Goal: Information Seeking & Learning: Learn about a topic

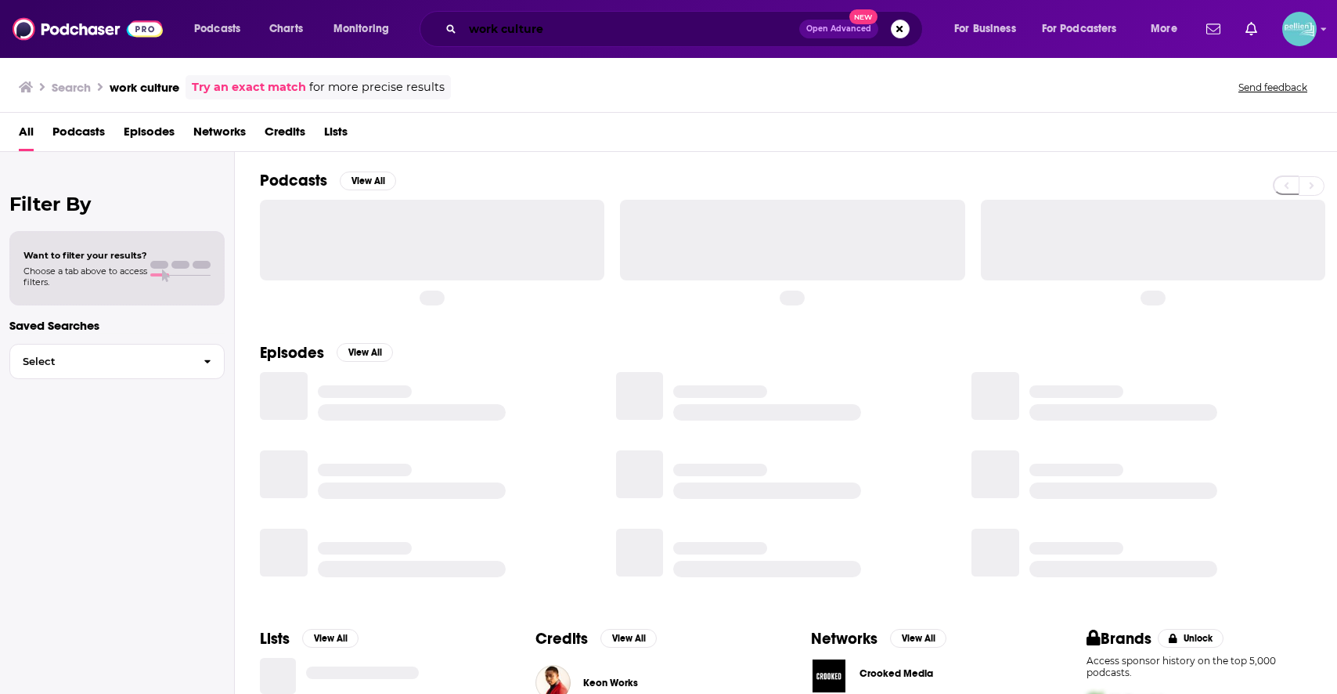
click at [553, 27] on input "work culture" at bounding box center [631, 28] width 337 height 25
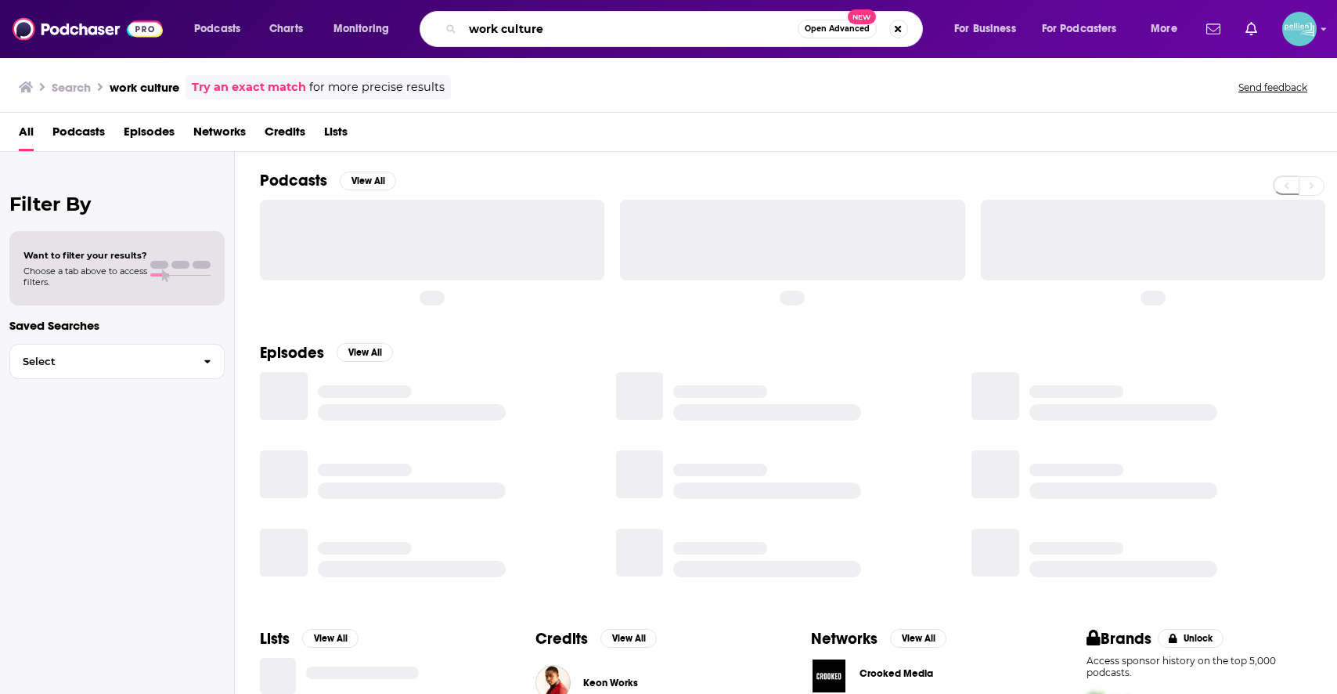
click at [553, 27] on input "work culture" at bounding box center [630, 28] width 335 height 25
paste input "The Bill Show: Politics This Week"
type input "The Bill Show: Politics This Week"
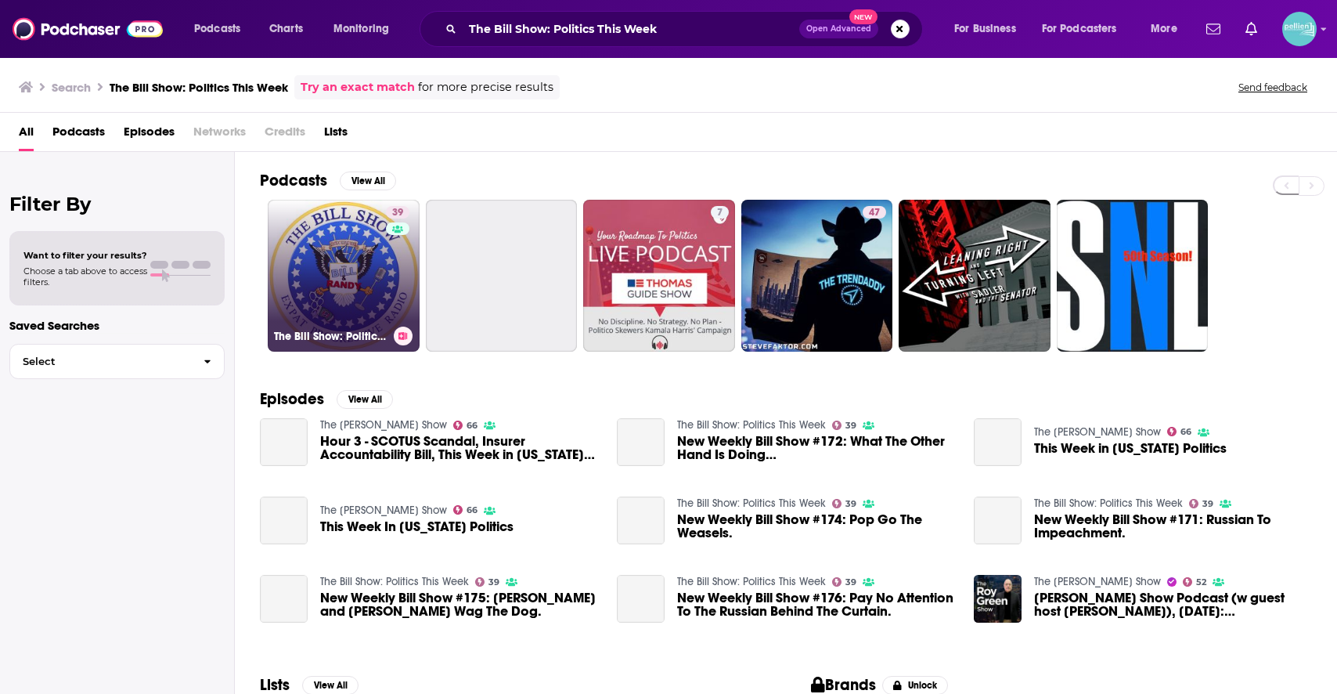
click at [319, 265] on link "39 The Bill Show: Politics This Week" at bounding box center [344, 276] width 152 height 152
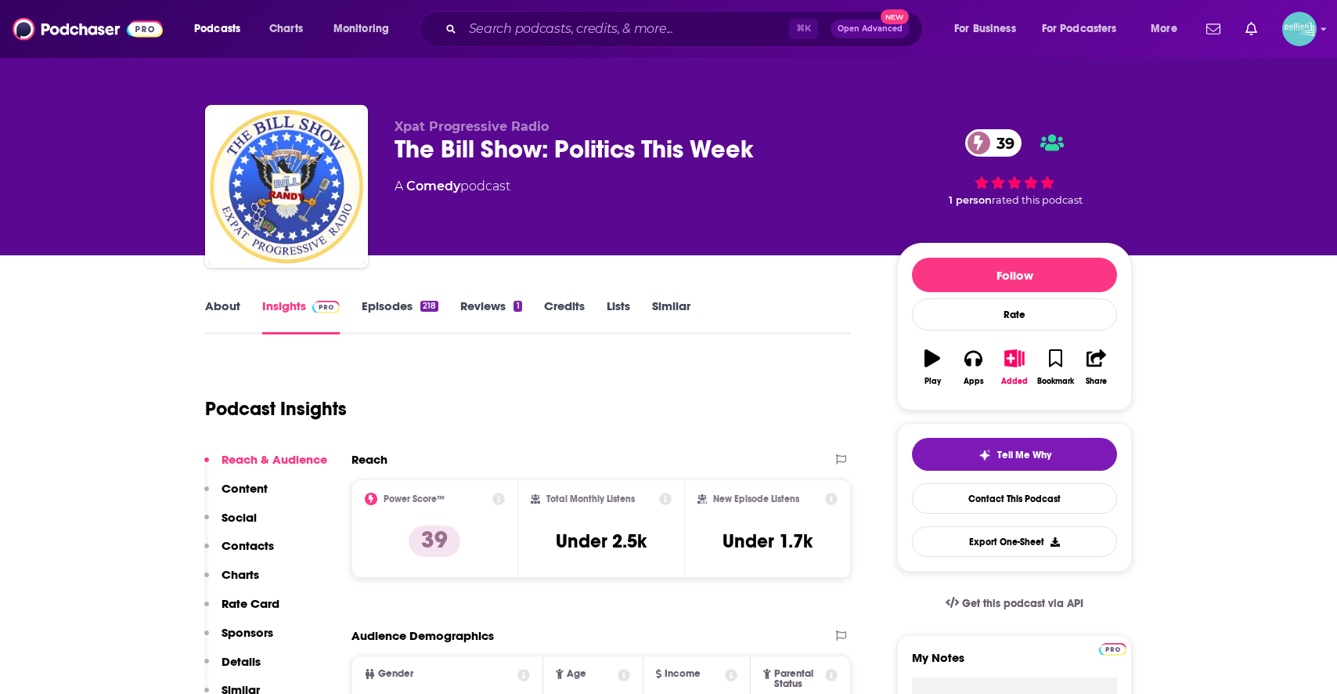
click at [223, 299] on link "About" at bounding box center [222, 316] width 35 height 36
